Goal: Task Accomplishment & Management: Manage account settings

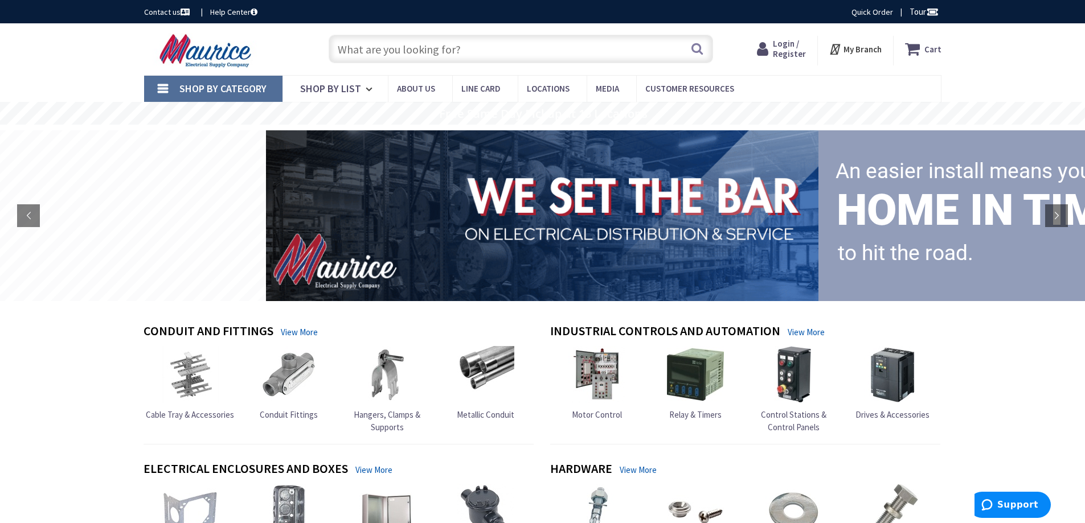
click at [786, 51] on span "Login / Register" at bounding box center [789, 48] width 33 height 21
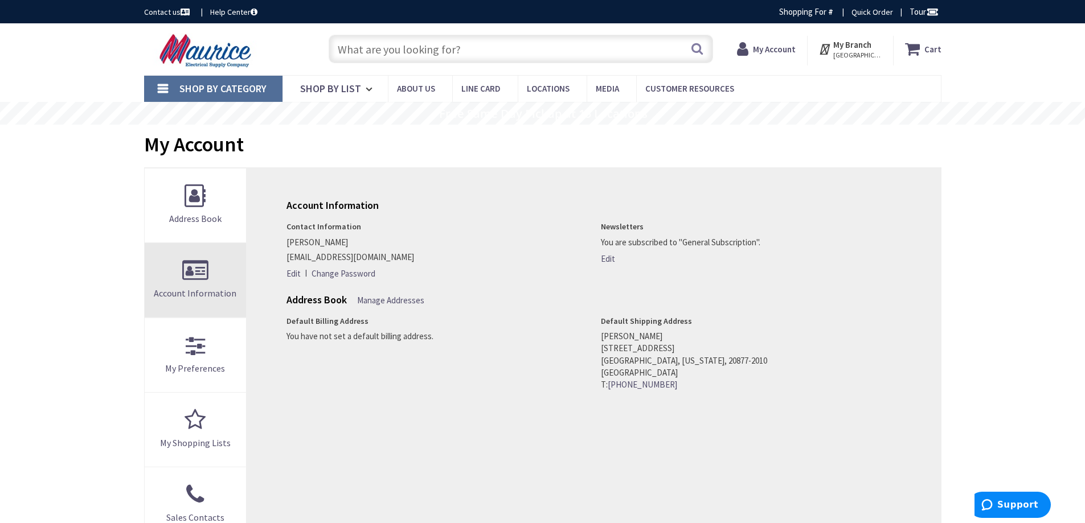
click at [212, 256] on link "Account Information" at bounding box center [196, 280] width 102 height 74
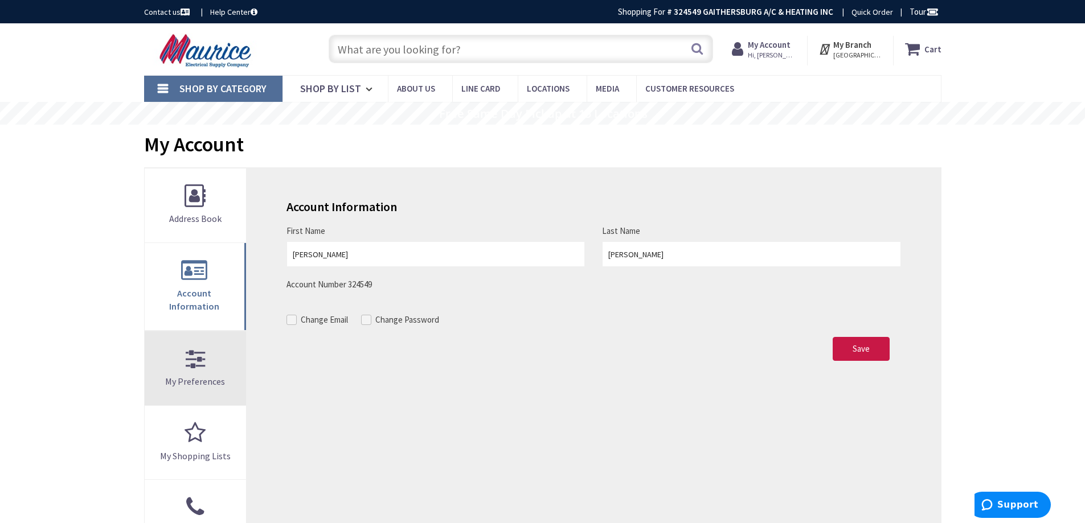
click at [196, 376] on span "My Preferences" at bounding box center [195, 381] width 60 height 11
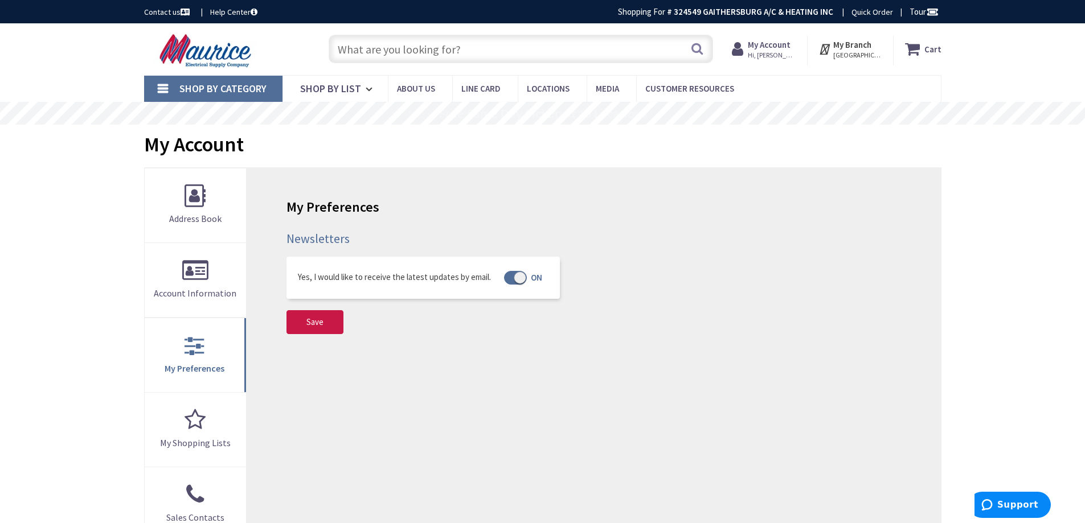
click at [245, 53] on img at bounding box center [207, 50] width 126 height 35
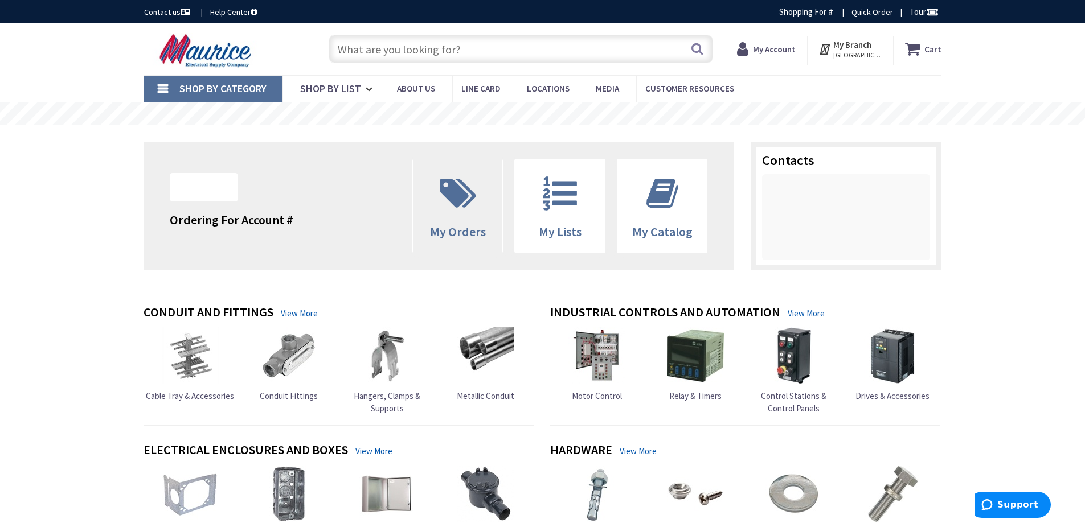
click at [460, 235] on span "My Orders" at bounding box center [458, 232] width 56 height 16
